Goal: Book appointment/travel/reservation

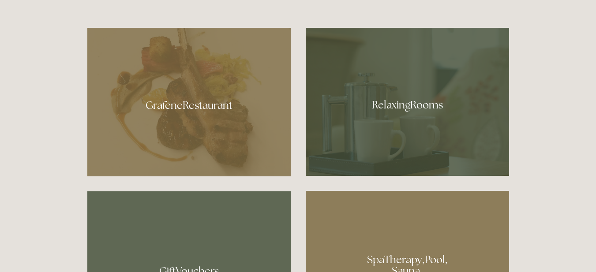
scroll to position [470, 0]
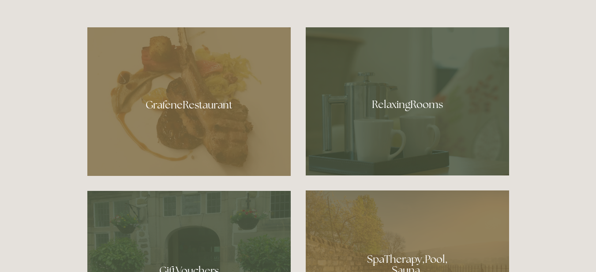
click at [179, 102] on div at bounding box center [188, 101] width 203 height 149
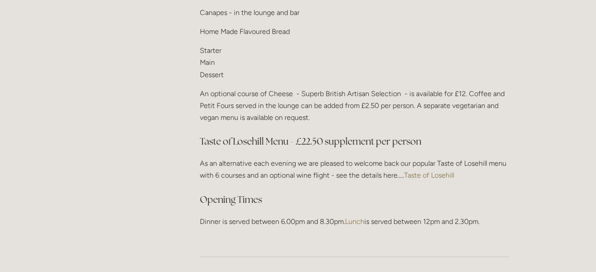
scroll to position [1190, 0]
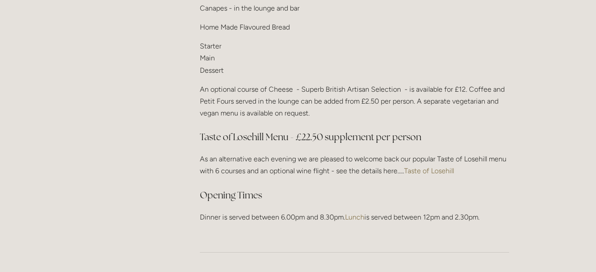
click at [437, 167] on link "Taste of Losehill" at bounding box center [429, 171] width 50 height 8
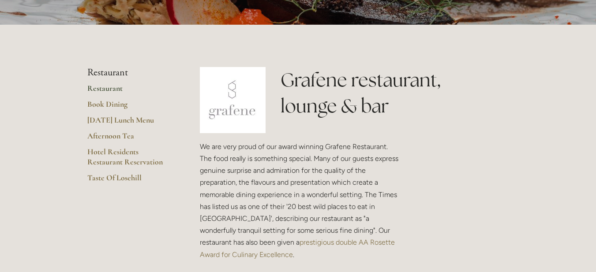
scroll to position [147, 0]
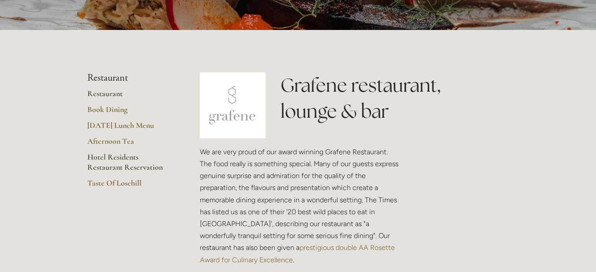
click at [112, 158] on link "Hotel Residents Restaurant Reservation" at bounding box center [129, 165] width 84 height 26
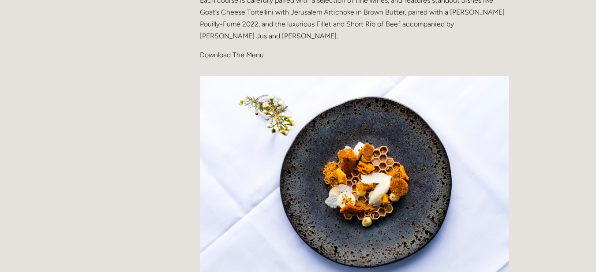
scroll to position [294, 0]
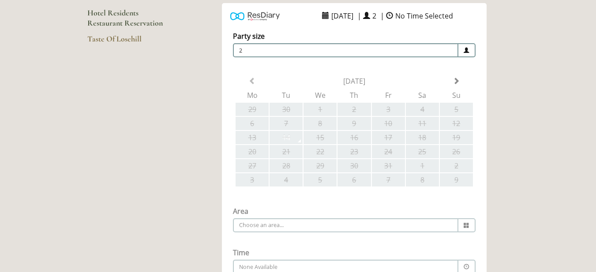
scroll to position [59, 0]
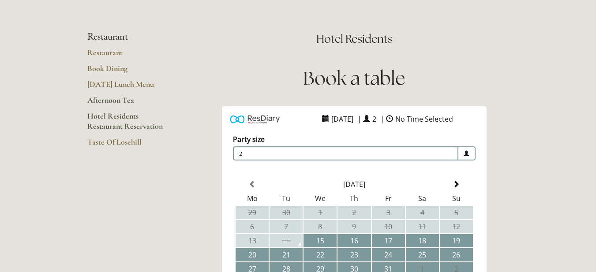
click at [110, 101] on link "Afternoon Tea" at bounding box center [129, 103] width 84 height 16
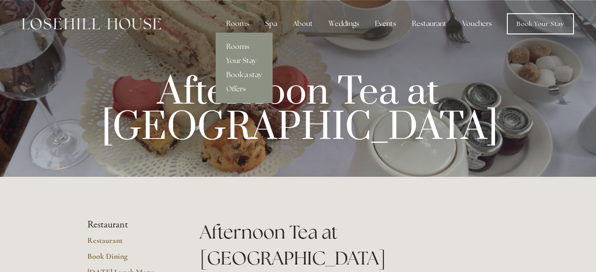
click at [238, 25] on div "Rooms" at bounding box center [237, 24] width 37 height 18
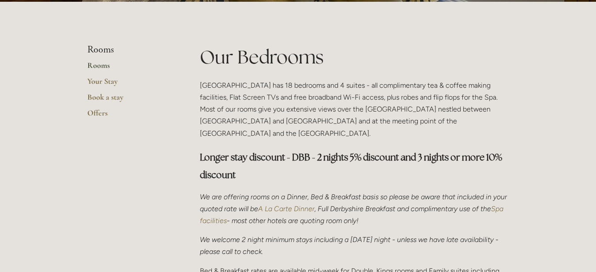
scroll to position [191, 0]
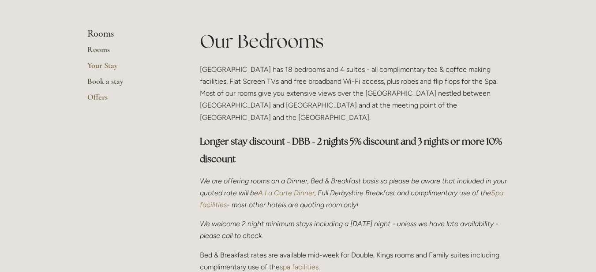
click at [102, 82] on link "Book a stay" at bounding box center [129, 84] width 84 height 16
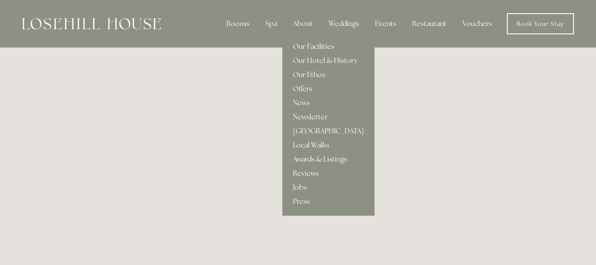
click at [307, 174] on link "Reviews" at bounding box center [328, 174] width 92 height 14
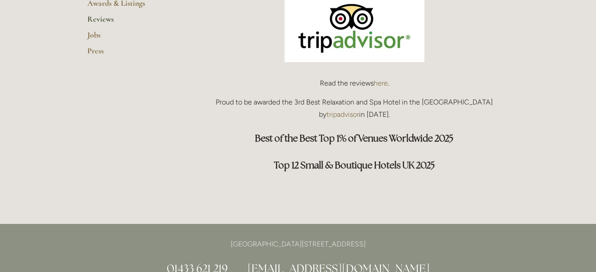
scroll to position [323, 0]
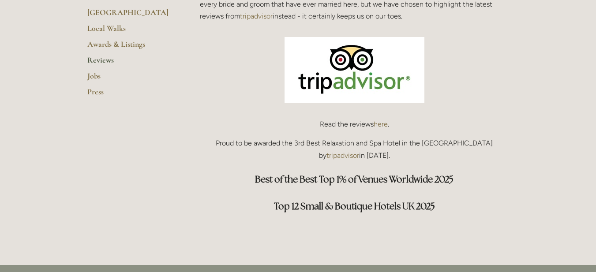
click at [383, 125] on link "here" at bounding box center [380, 124] width 14 height 8
